Goal: Navigation & Orientation: Find specific page/section

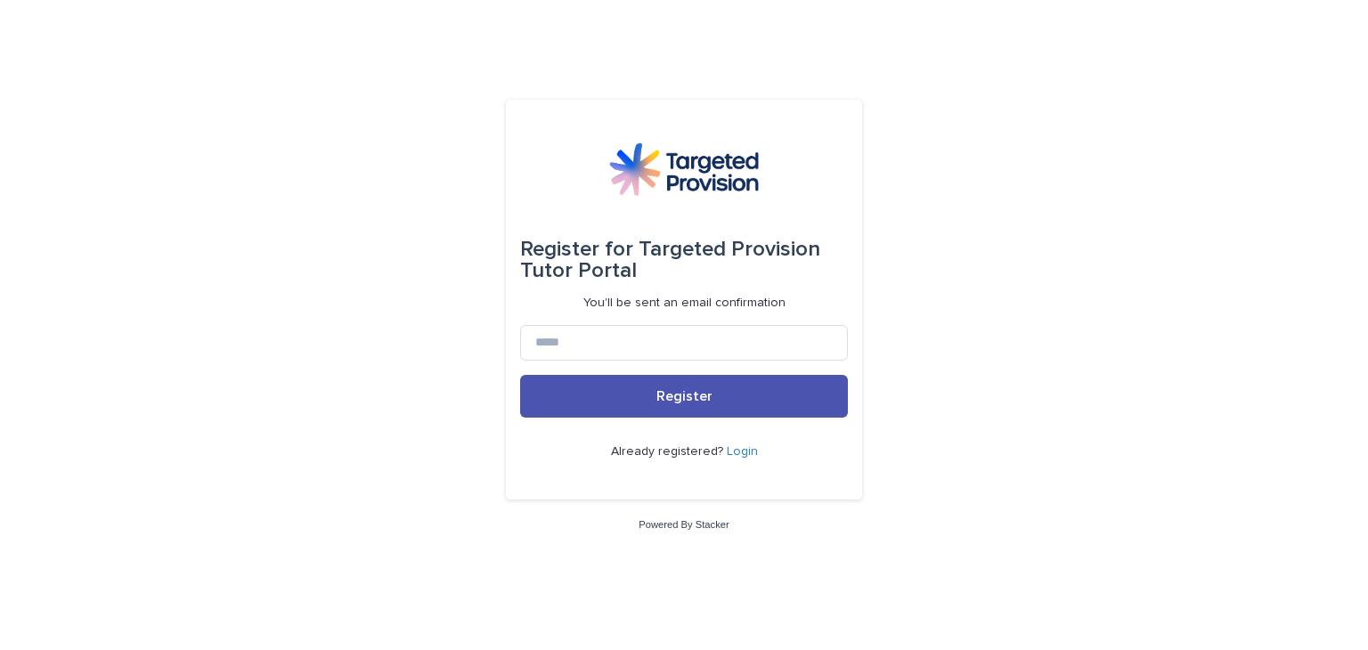
click at [735, 453] on link "Login" at bounding box center [742, 451] width 31 height 12
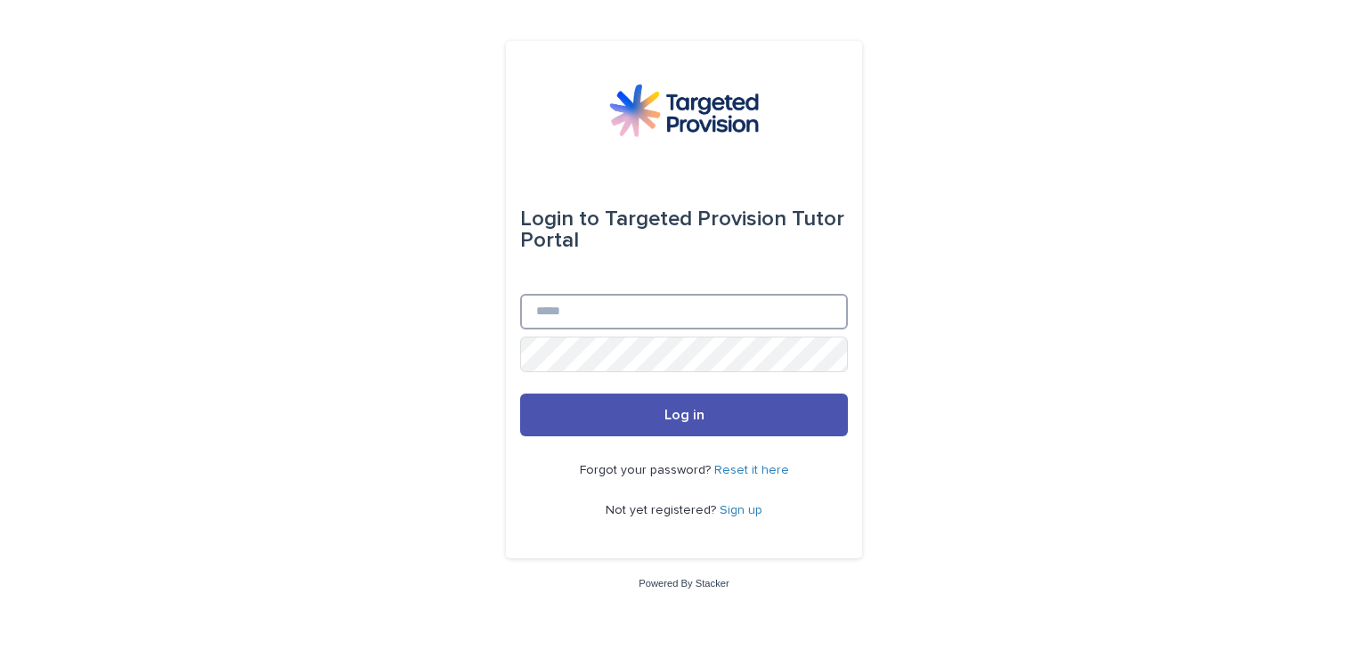
type input "**********"
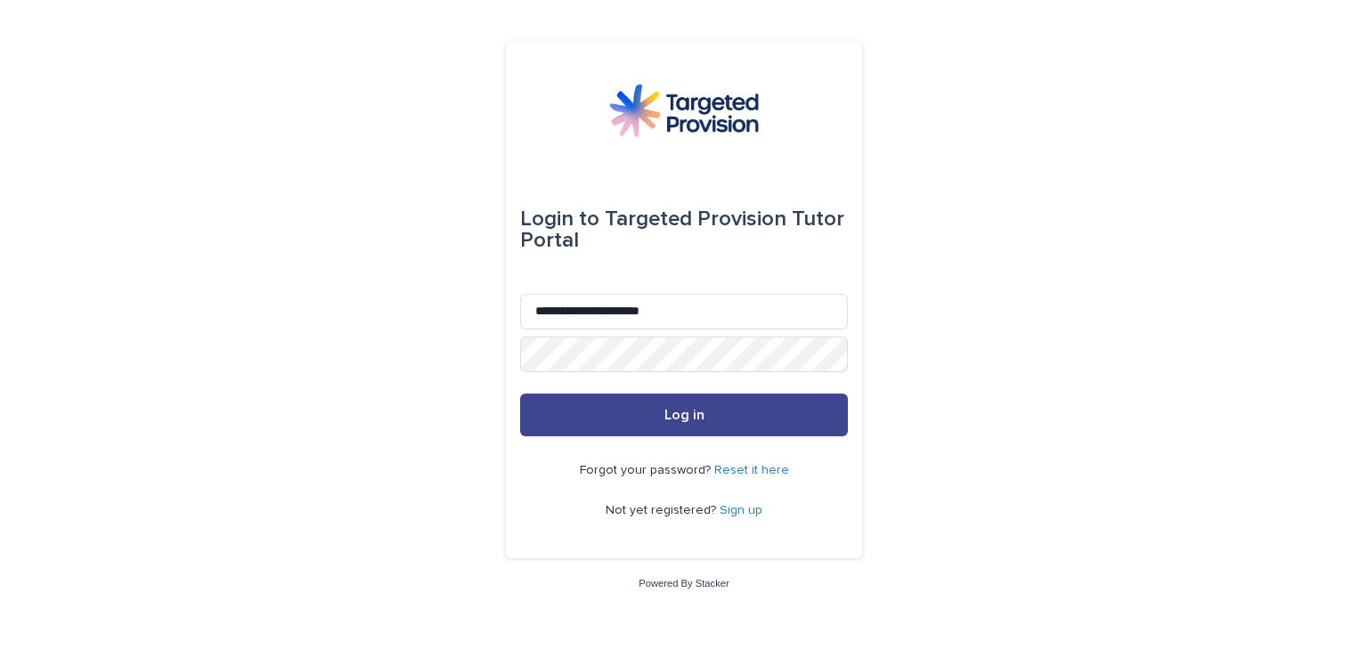
click at [638, 411] on button "Log in" at bounding box center [684, 415] width 328 height 43
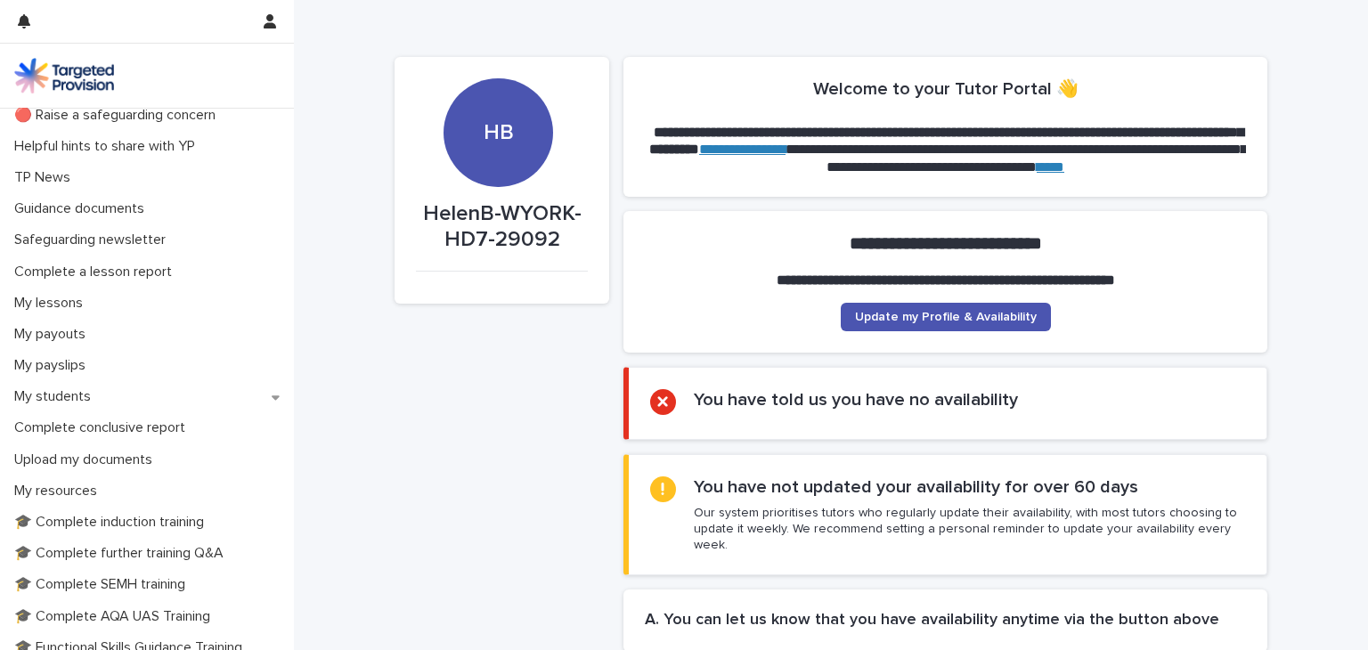
scroll to position [73, 0]
click at [53, 391] on p "My students" at bounding box center [56, 395] width 98 height 17
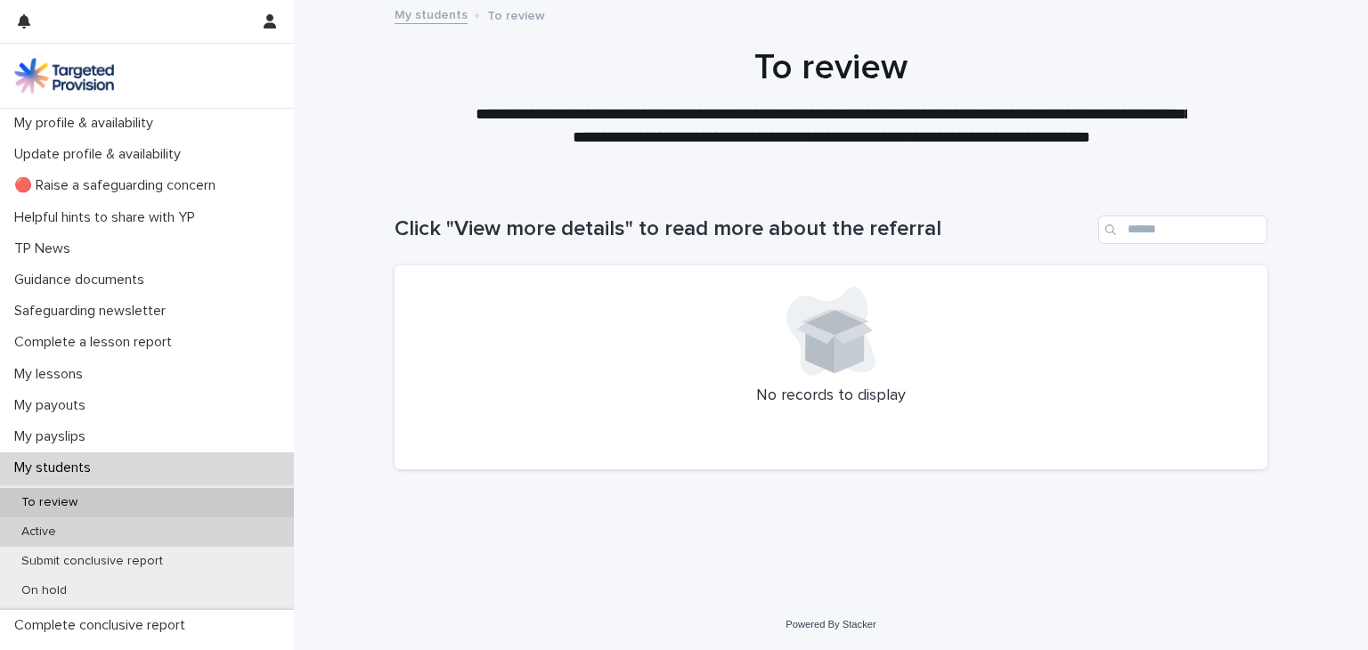
click at [38, 527] on p "Active" at bounding box center [38, 532] width 63 height 15
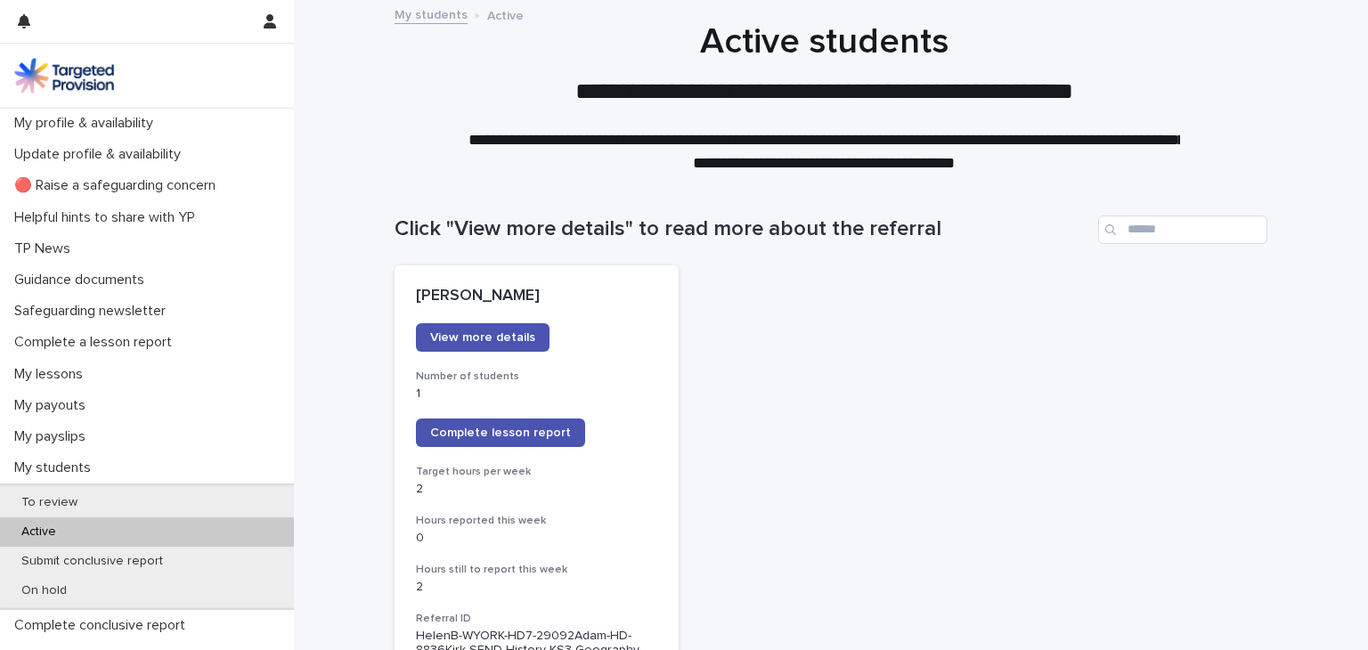
click at [481, 432] on span "Complete lesson report" at bounding box center [500, 433] width 141 height 12
click at [71, 372] on p "My lessons" at bounding box center [52, 374] width 90 height 17
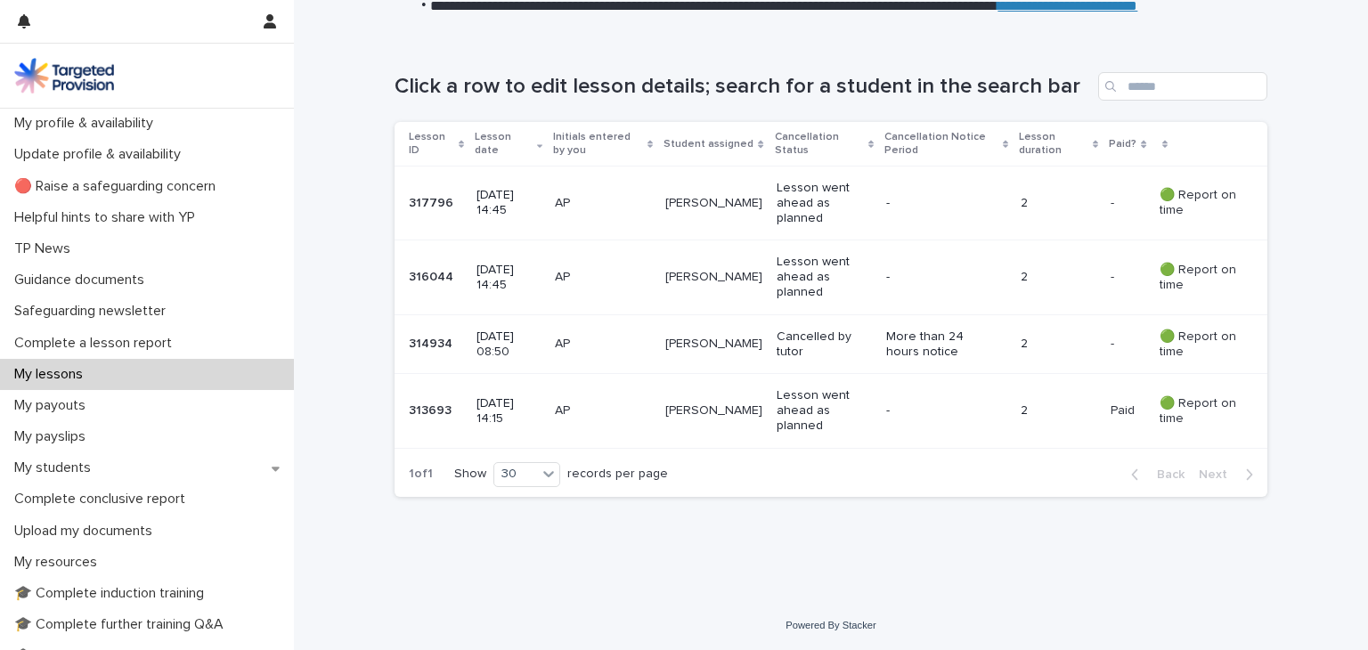
scroll to position [251, 0]
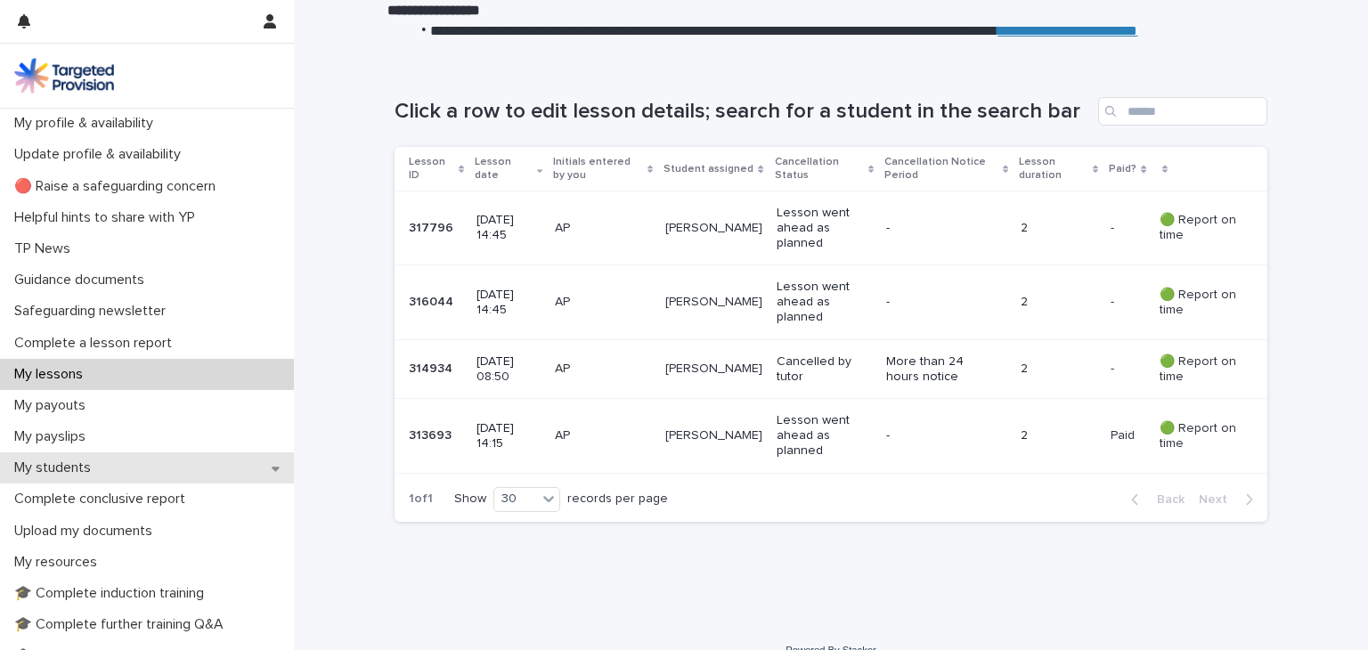
click at [64, 464] on p "My students" at bounding box center [56, 468] width 98 height 17
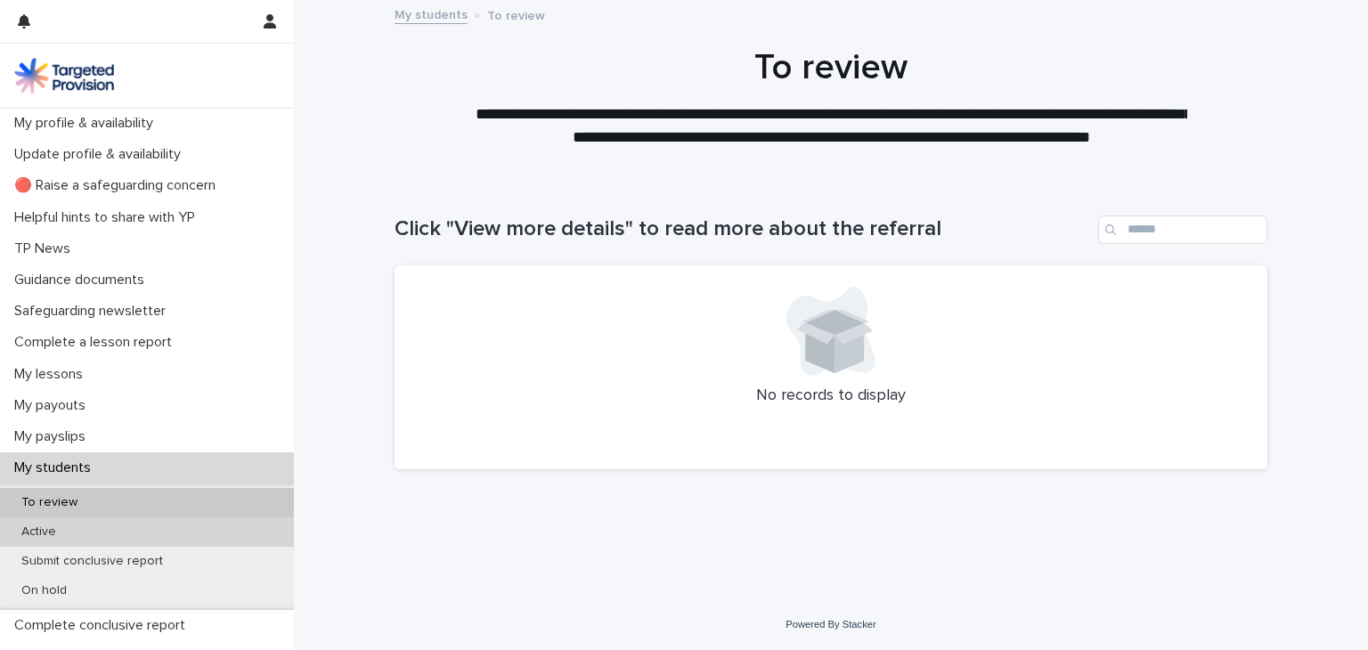
click at [50, 532] on p "Active" at bounding box center [38, 532] width 63 height 15
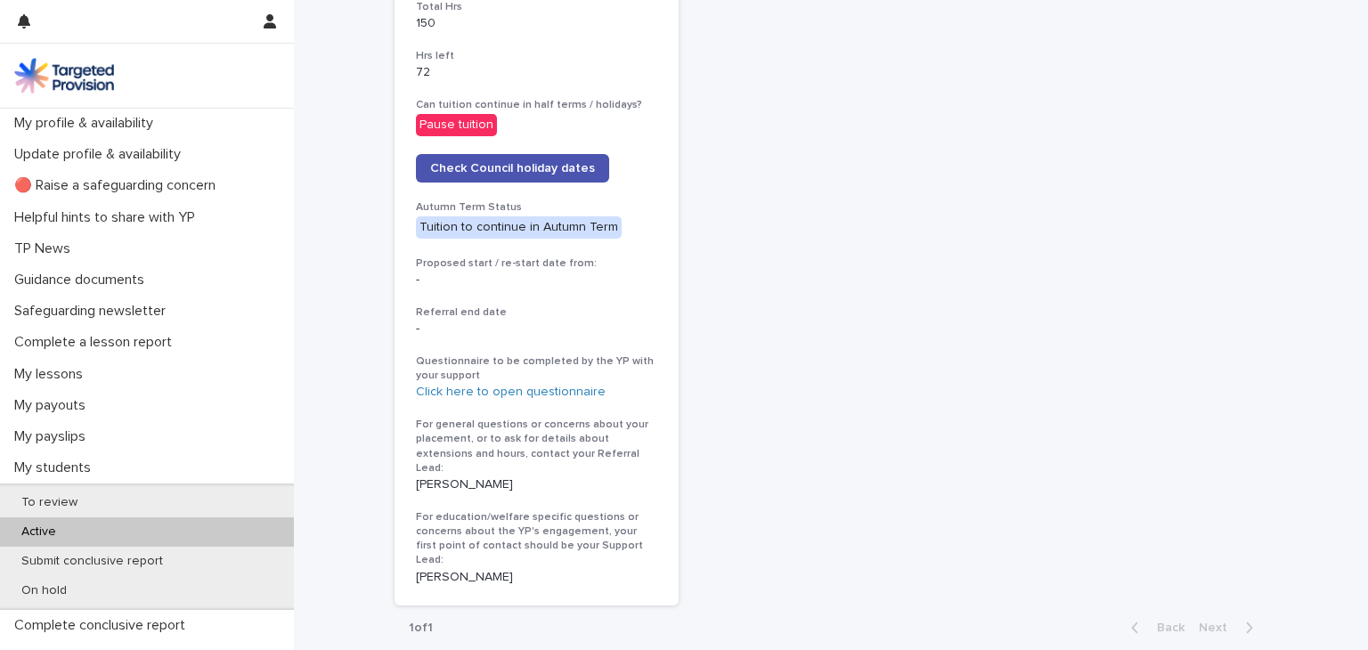
scroll to position [896, 0]
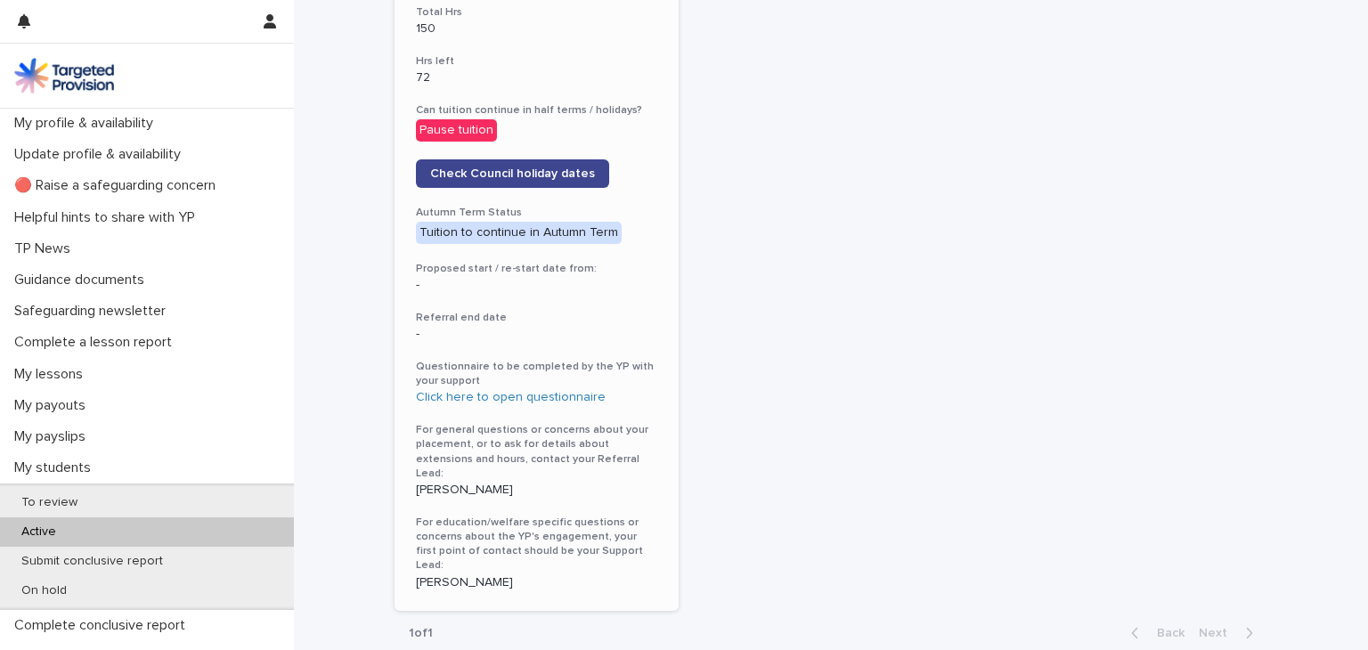
click at [489, 176] on span "Check Council holiday dates" at bounding box center [512, 173] width 165 height 12
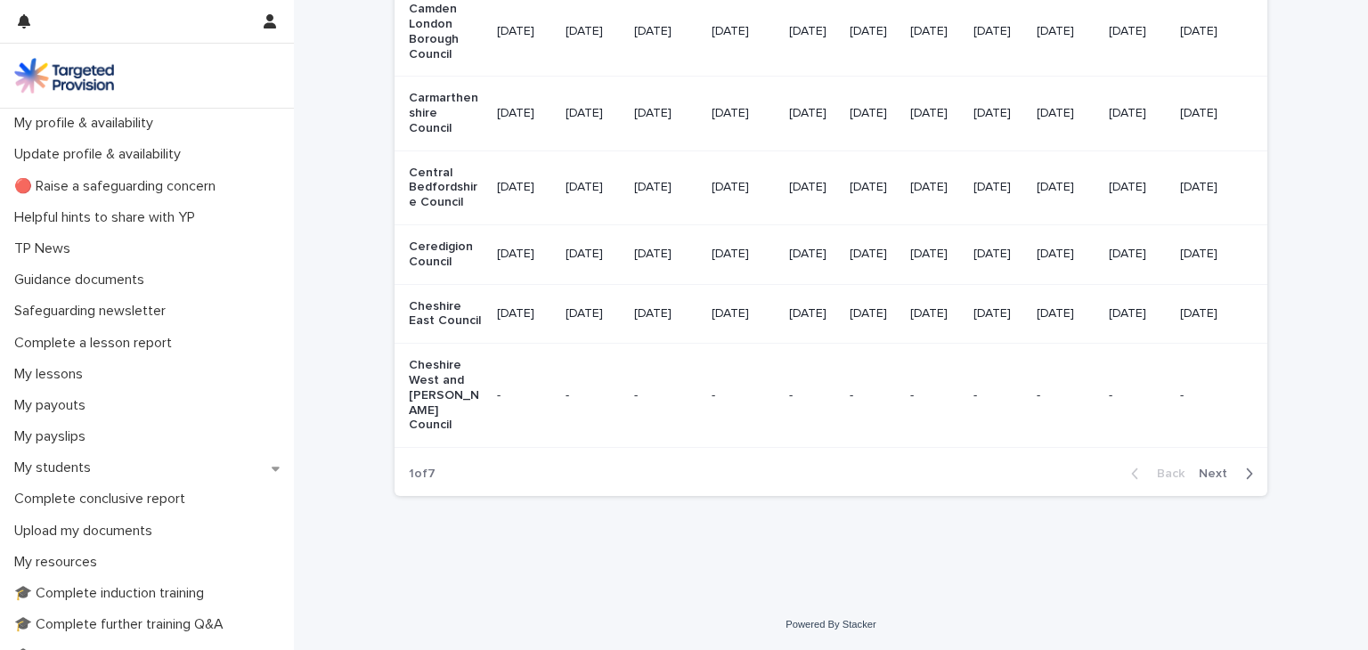
scroll to position [2273, 0]
click at [1210, 480] on span "Next" at bounding box center [1218, 474] width 39 height 12
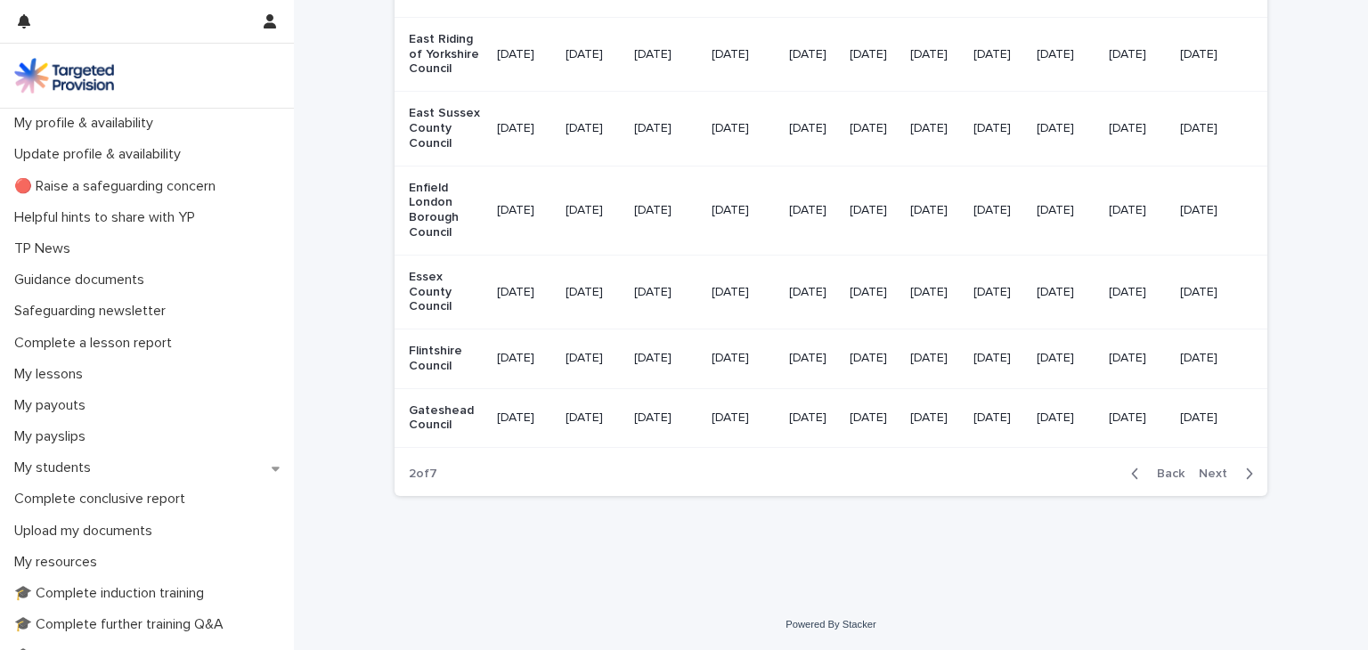
scroll to position [2229, 0]
click at [1211, 471] on span "Next" at bounding box center [1218, 474] width 39 height 12
